Goal: Information Seeking & Learning: Compare options

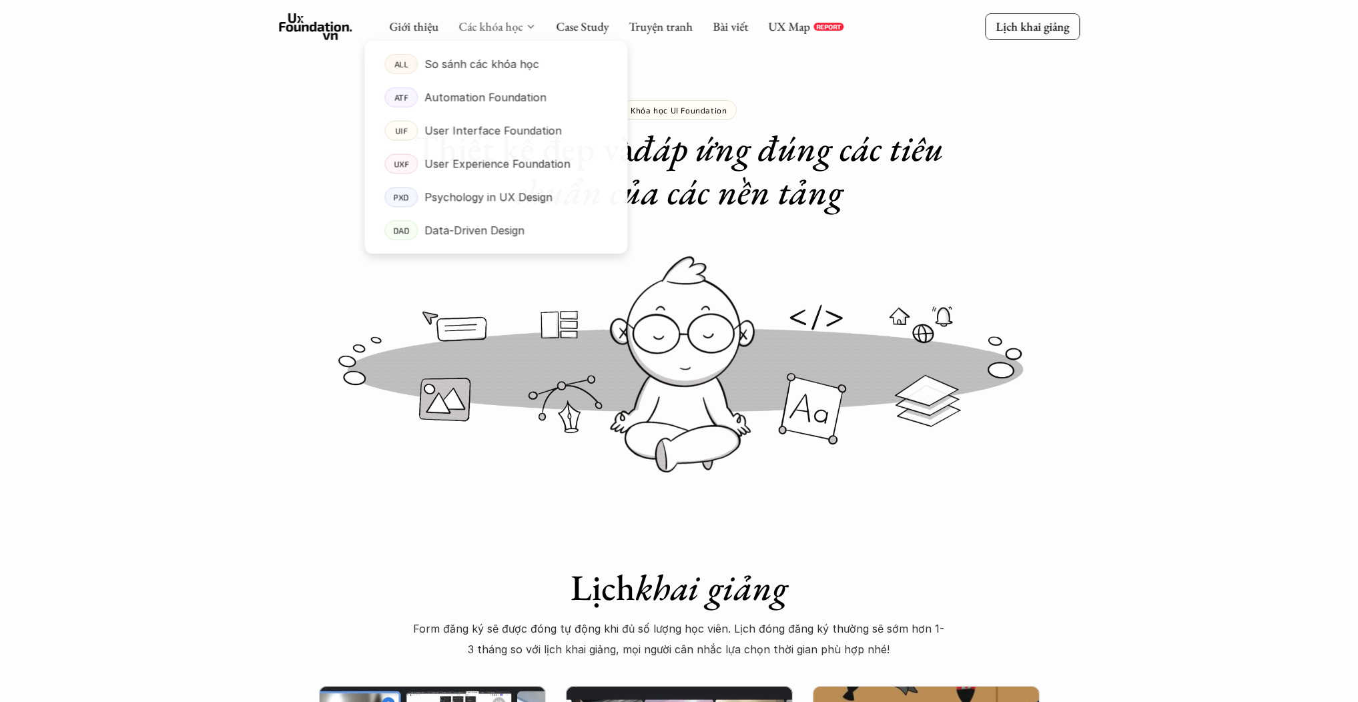
click at [500, 29] on link "Các khóa học" at bounding box center [491, 26] width 64 height 15
click at [503, 159] on p "User Experience Foundation" at bounding box center [497, 164] width 146 height 20
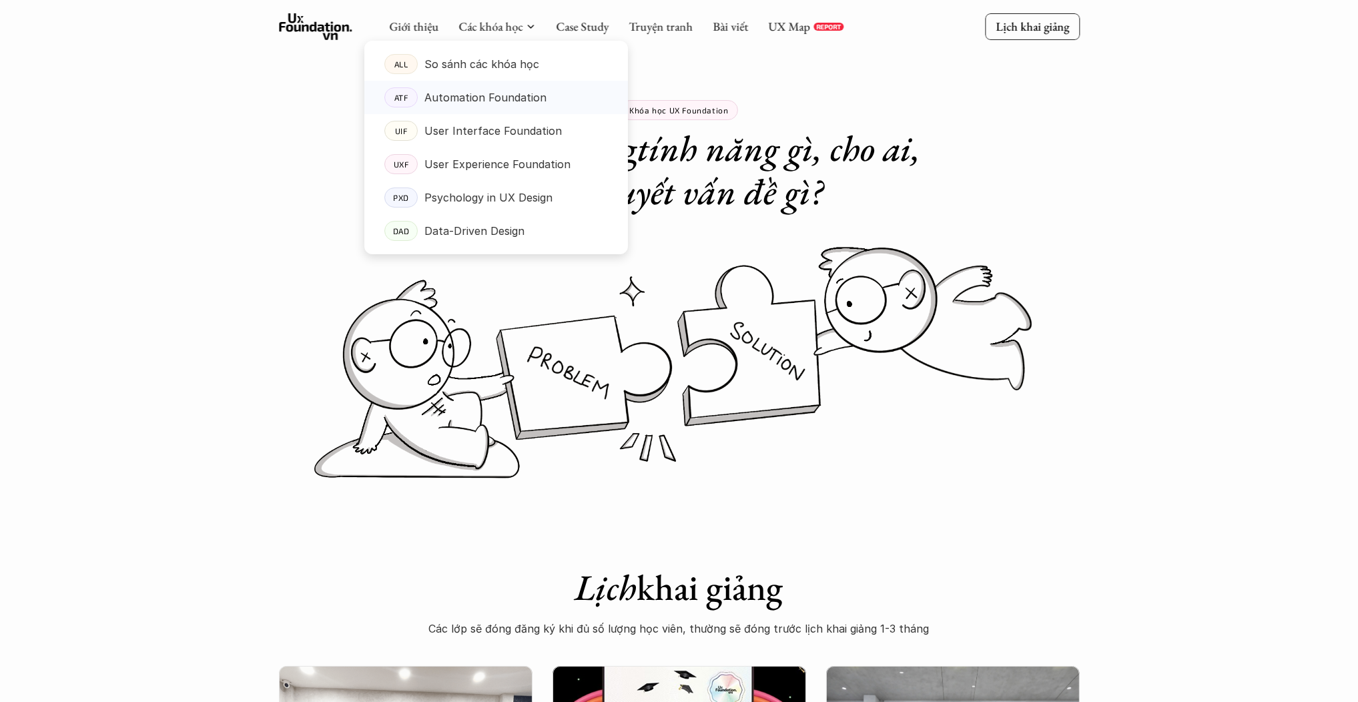
click at [519, 106] on p "Automation Foundation" at bounding box center [485, 97] width 122 height 20
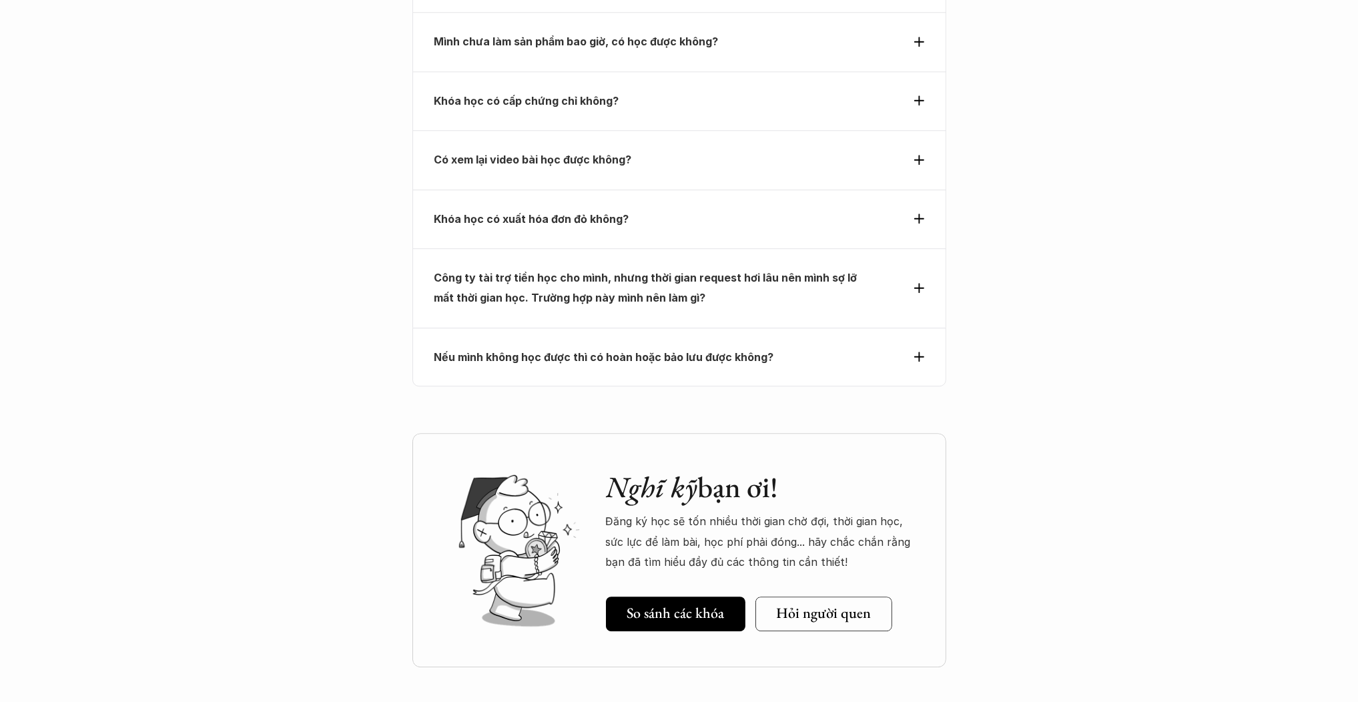
scroll to position [5233, 0]
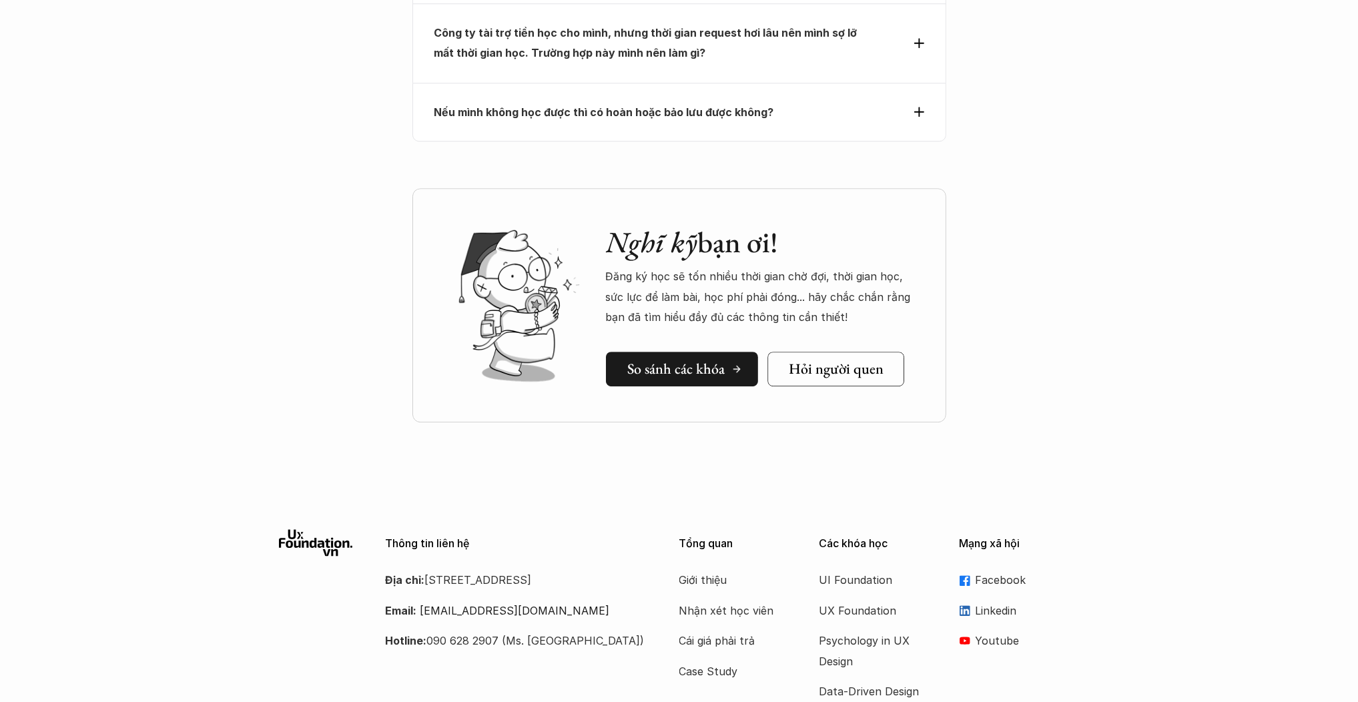
click at [717, 360] on h5 "So sánh các khóa" at bounding box center [675, 368] width 97 height 17
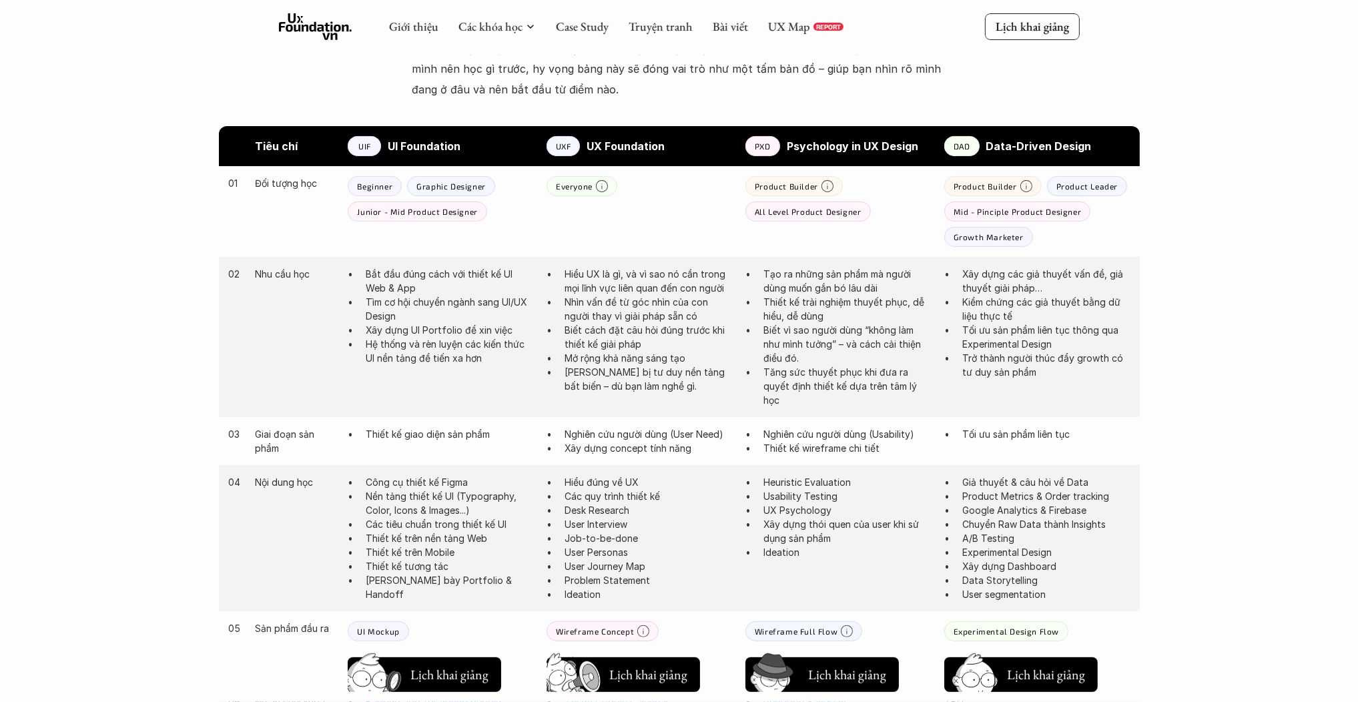
scroll to position [602, 0]
